Goal: Check status

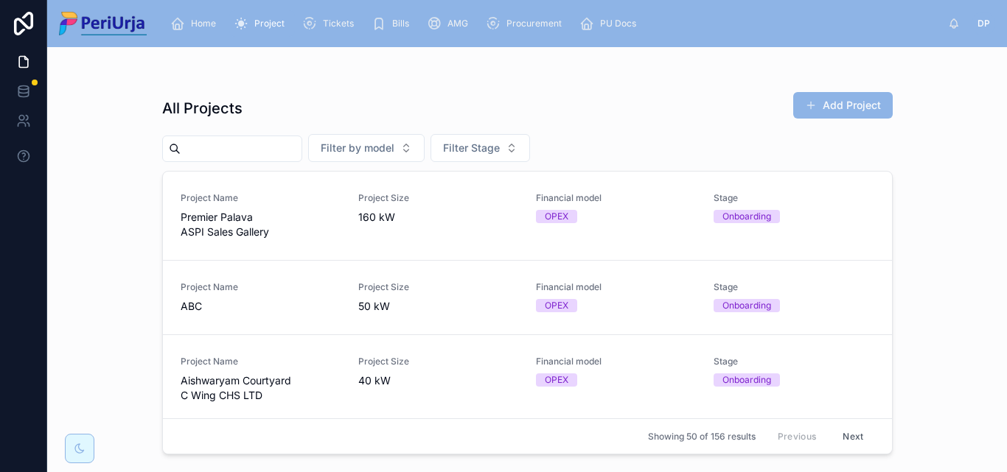
click at [269, 146] on input "text" at bounding box center [241, 149] width 121 height 21
type input "******"
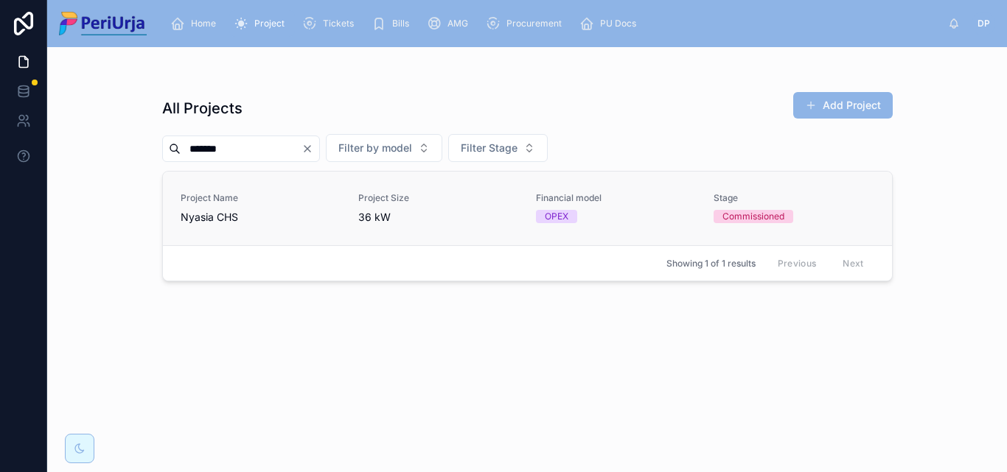
click at [507, 215] on span "36 kW" at bounding box center [438, 217] width 160 height 15
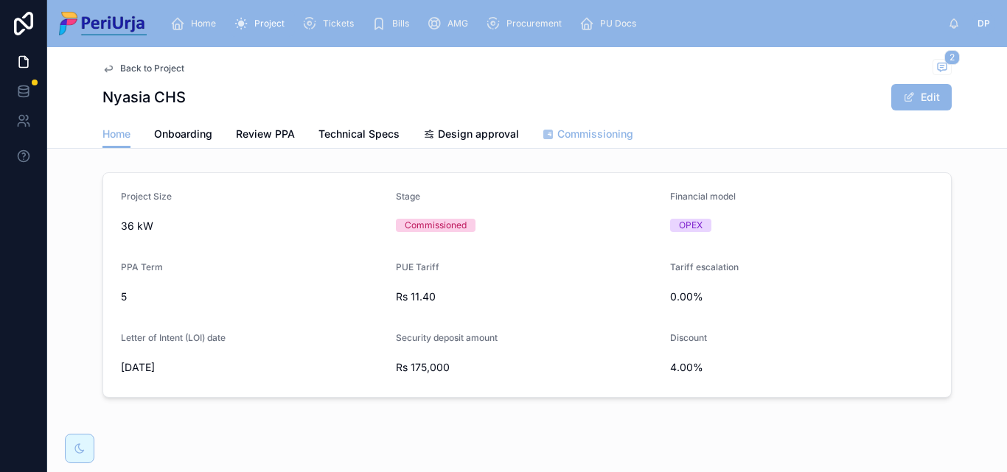
click at [587, 134] on span "Commissioning" at bounding box center [595, 134] width 76 height 15
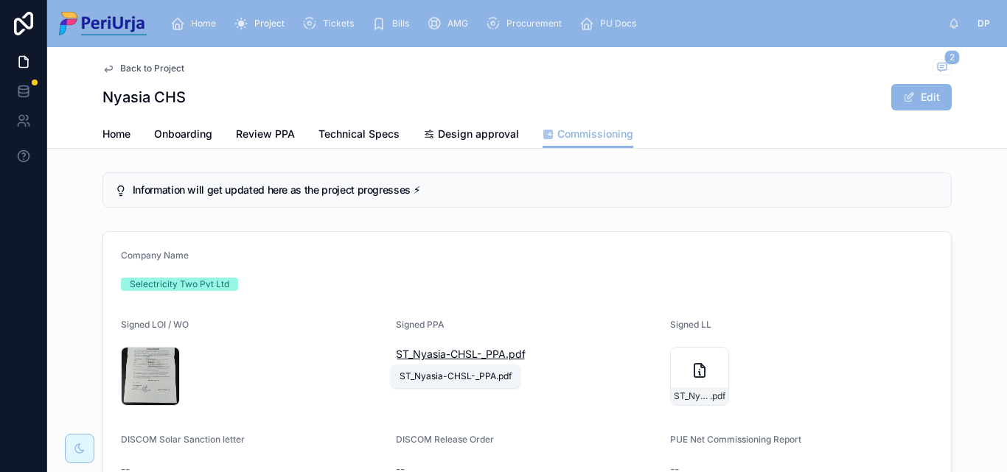
click at [448, 351] on span "ST_Nyasia-CHSL-_PPA" at bounding box center [451, 354] width 110 height 15
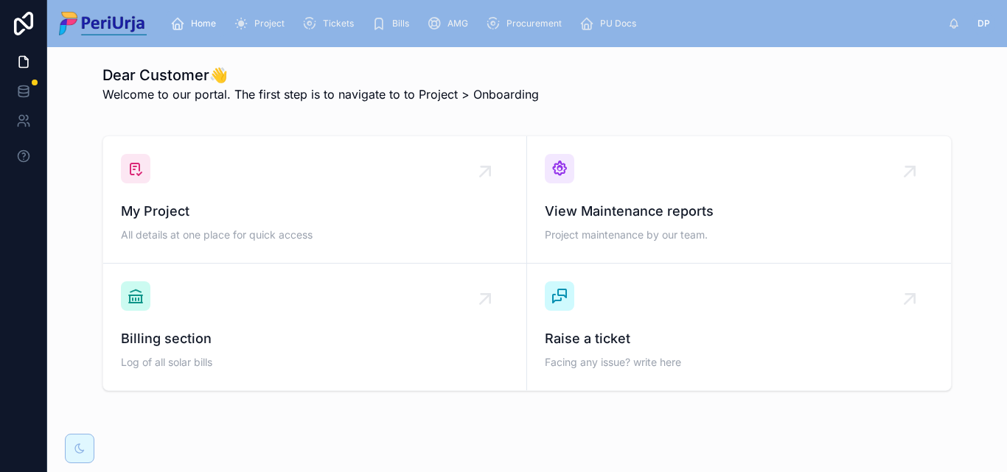
click at [263, 18] on span "Project" at bounding box center [269, 24] width 30 height 12
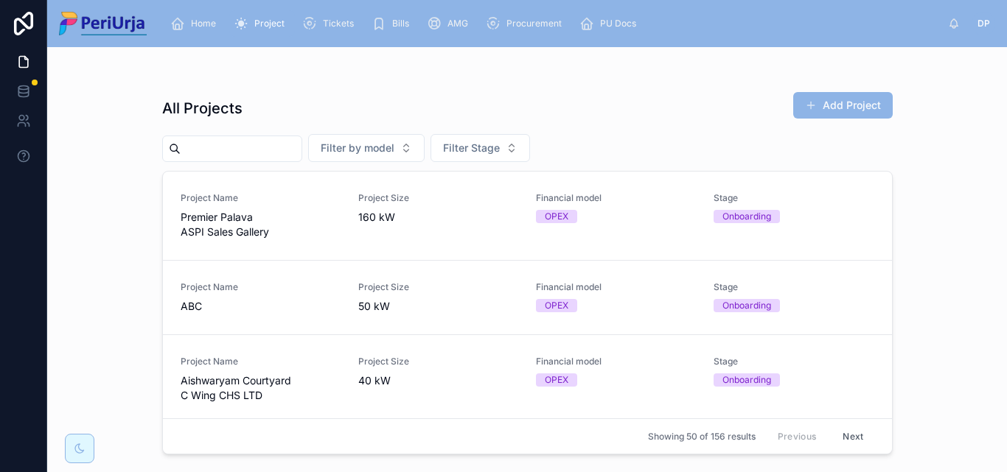
drag, startPoint x: 0, startPoint y: 0, endPoint x: 282, endPoint y: 157, distance: 322.3
click at [282, 157] on input "text" at bounding box center [241, 149] width 121 height 21
type input "******"
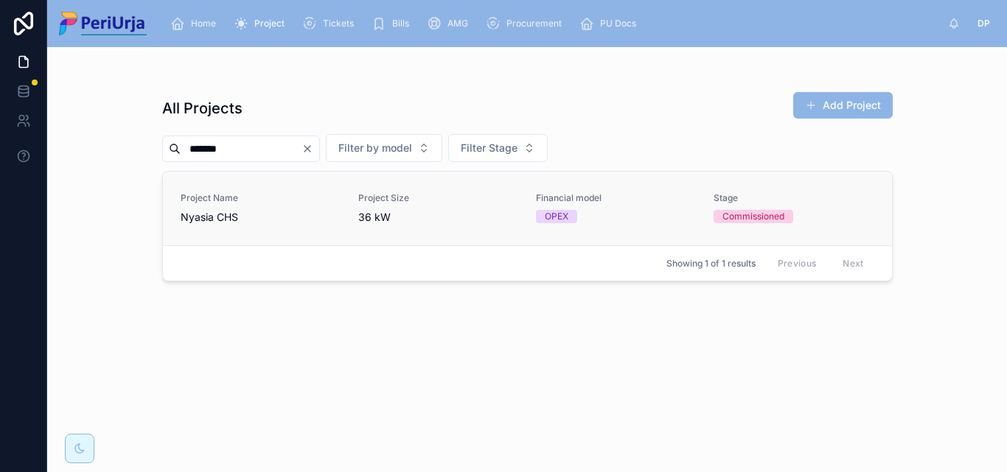
click at [493, 206] on div "Project Size 36 kW" at bounding box center [438, 208] width 160 height 32
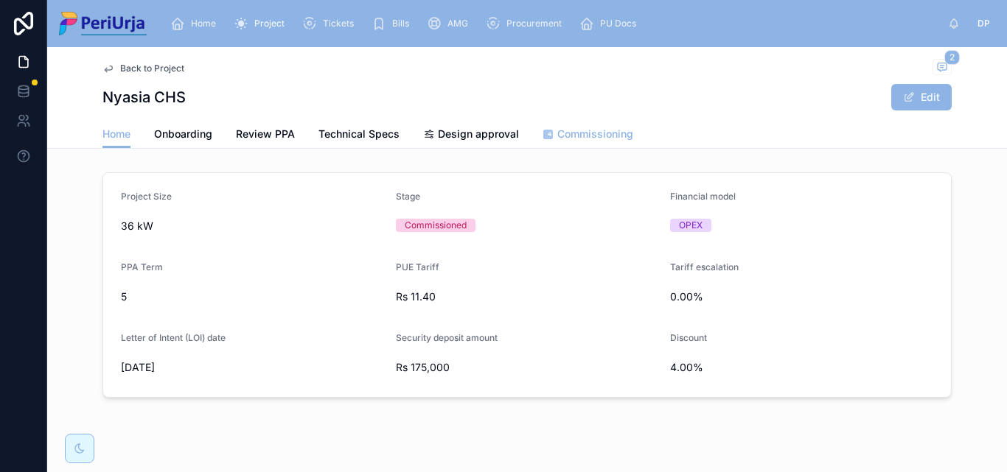
click at [568, 139] on span "Commissioning" at bounding box center [595, 134] width 76 height 15
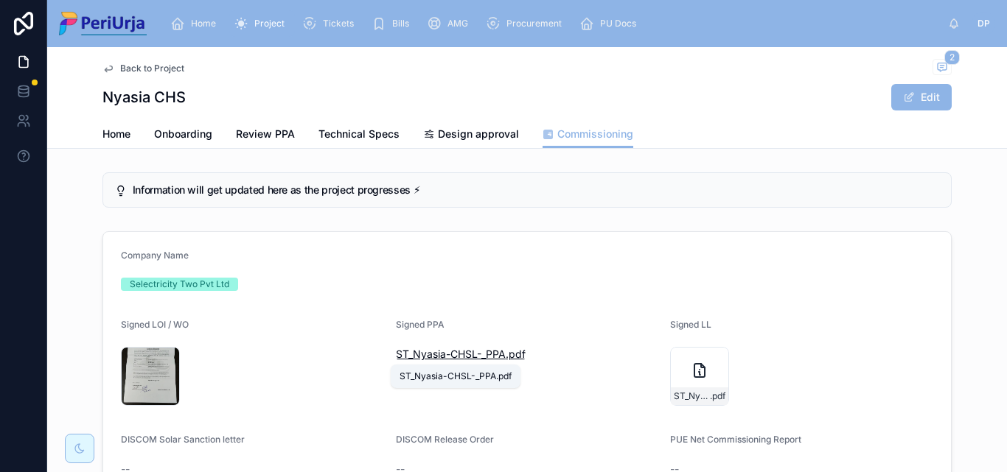
click at [452, 350] on span "ST_Nyasia-CHSL-_PPA" at bounding box center [451, 354] width 110 height 15
